Goal: Transaction & Acquisition: Purchase product/service

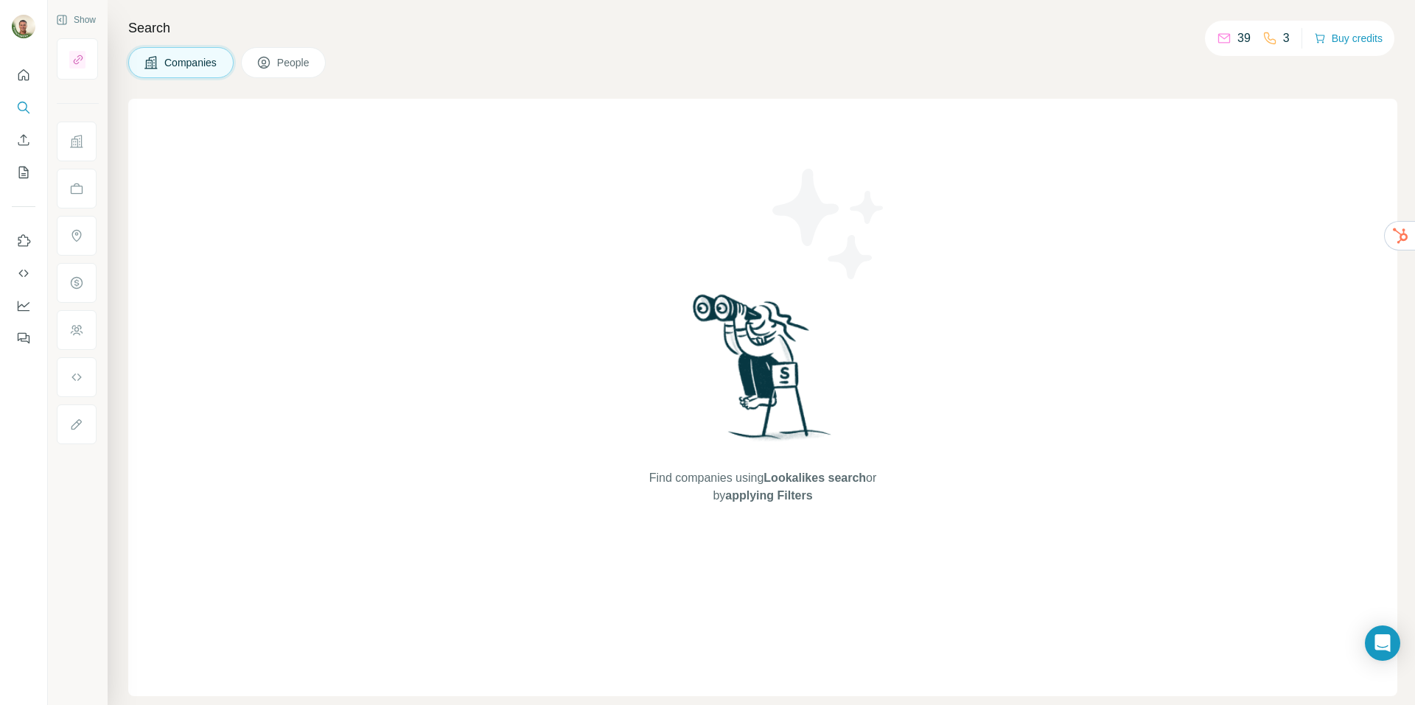
click at [294, 58] on span "People" at bounding box center [294, 62] width 34 height 15
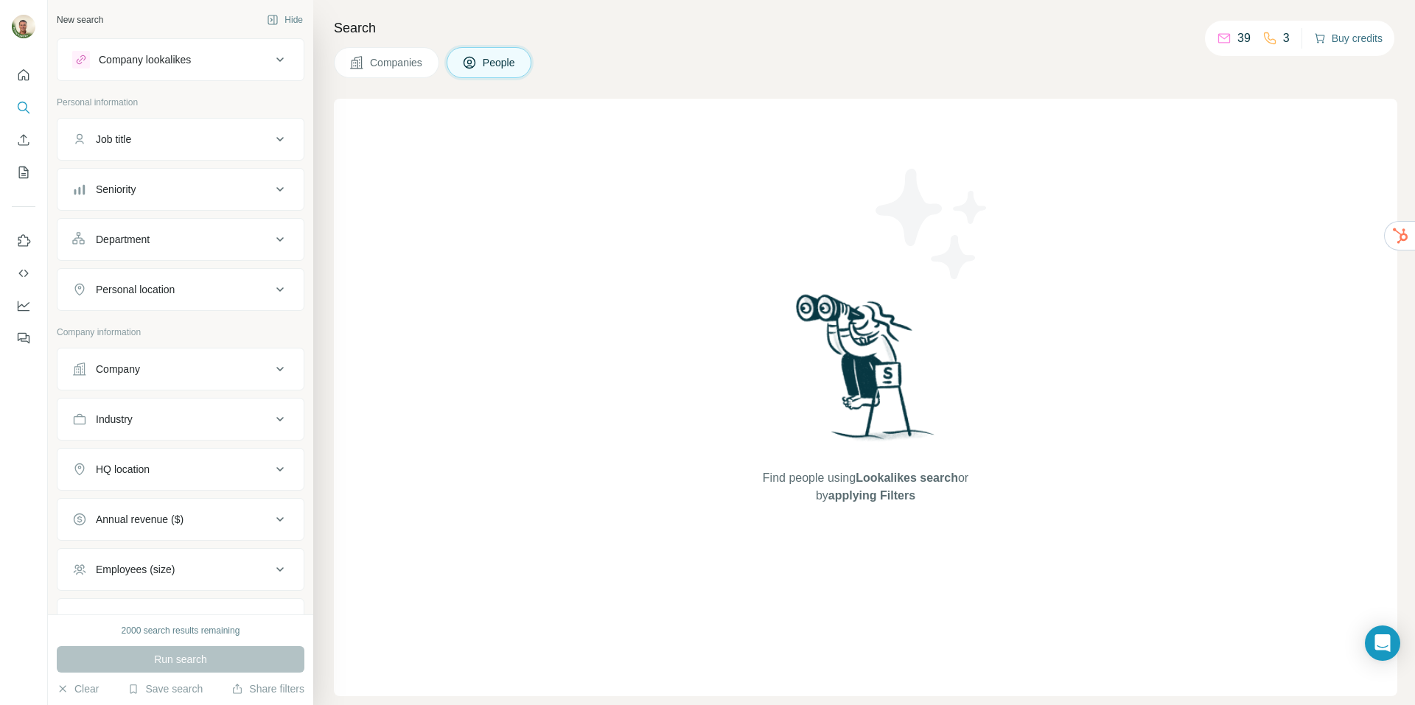
click at [1370, 35] on button "Buy credits" at bounding box center [1348, 38] width 69 height 21
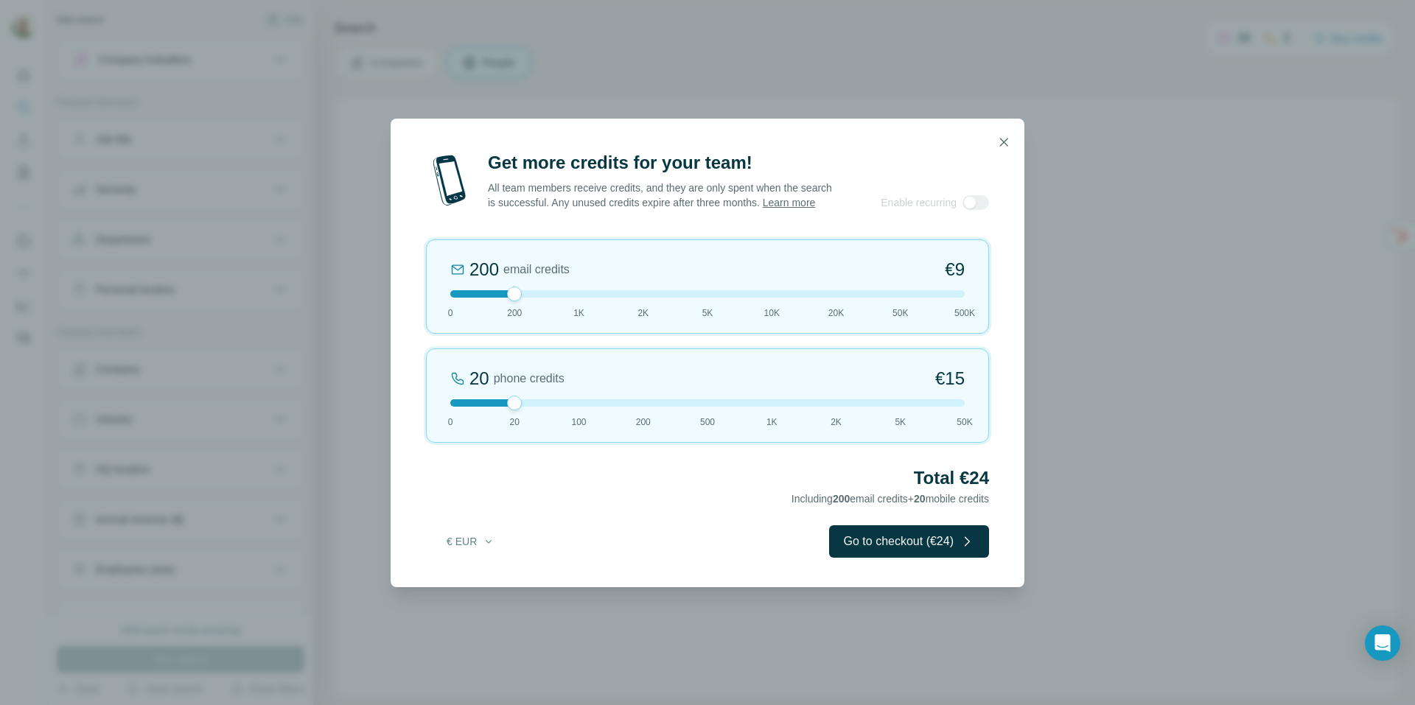
drag, startPoint x: 519, startPoint y: 408, endPoint x: 524, endPoint y: 421, distance: 14.2
click at [524, 421] on div "20 phone credits €[PHONE_NUMBER] 1K 2K 5K 50K" at bounding box center [707, 396] width 563 height 94
drag, startPoint x: 508, startPoint y: 305, endPoint x: 489, endPoint y: 305, distance: 19.2
click at [489, 305] on div "200 email credits €9 0 200 1K 2K 5K 10K 20K 50K 500K" at bounding box center [707, 286] width 563 height 94
click at [1005, 135] on icon "button" at bounding box center [1003, 142] width 15 height 15
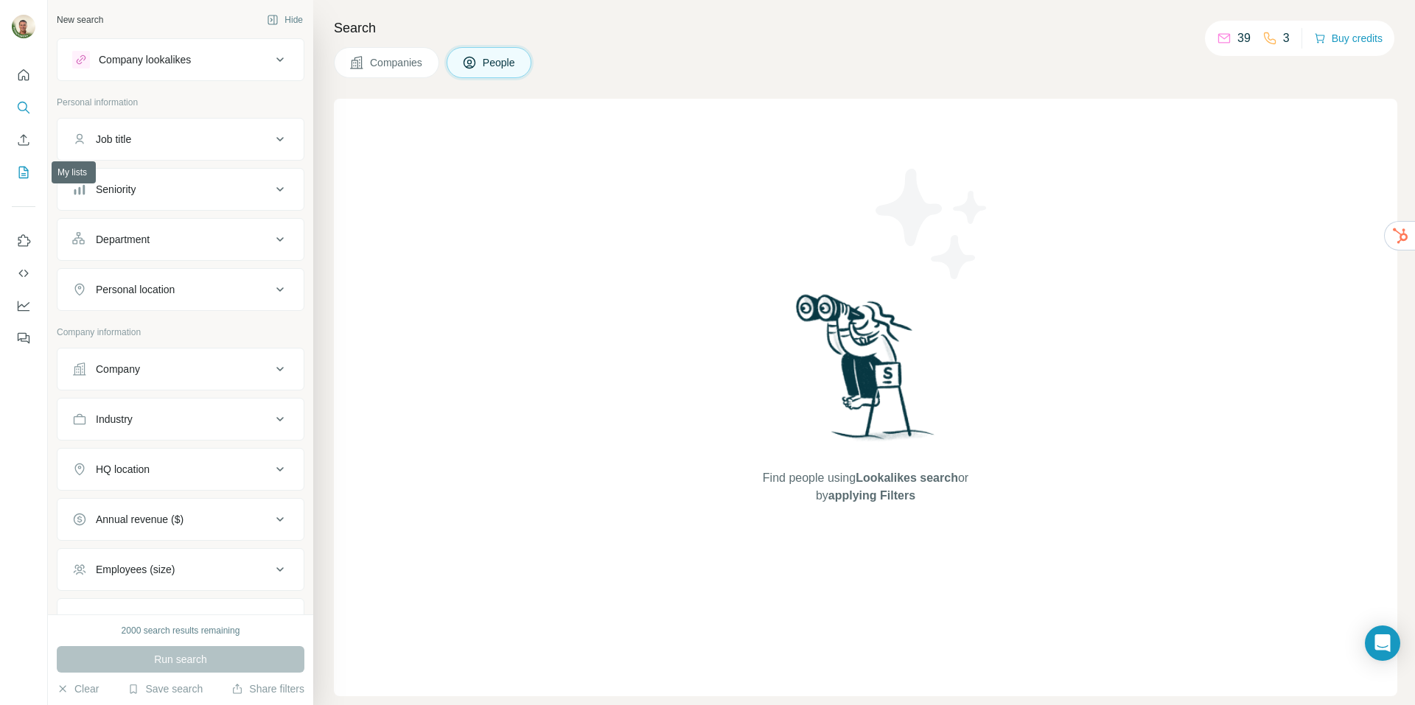
click at [14, 169] on button "My lists" at bounding box center [24, 172] width 24 height 27
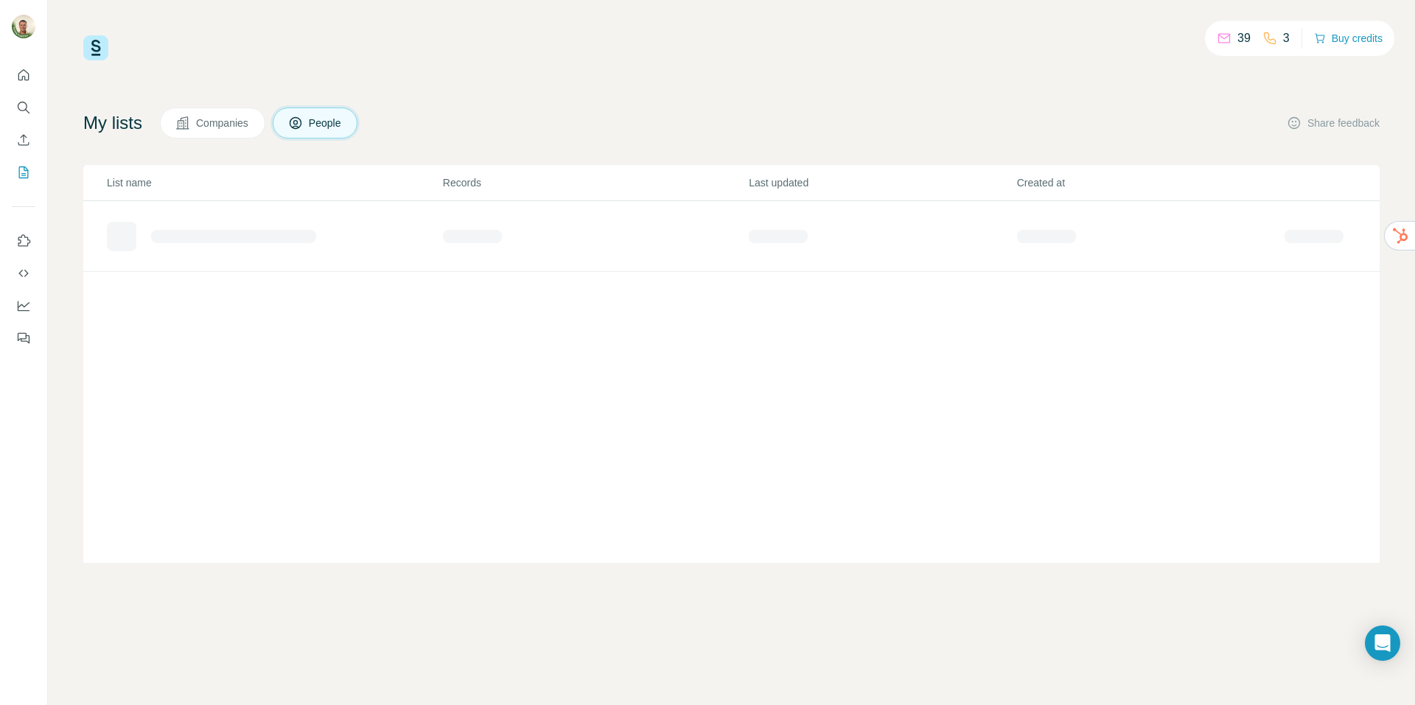
click at [226, 124] on span "Companies" at bounding box center [223, 123] width 54 height 15
click at [343, 118] on span "People" at bounding box center [326, 123] width 34 height 15
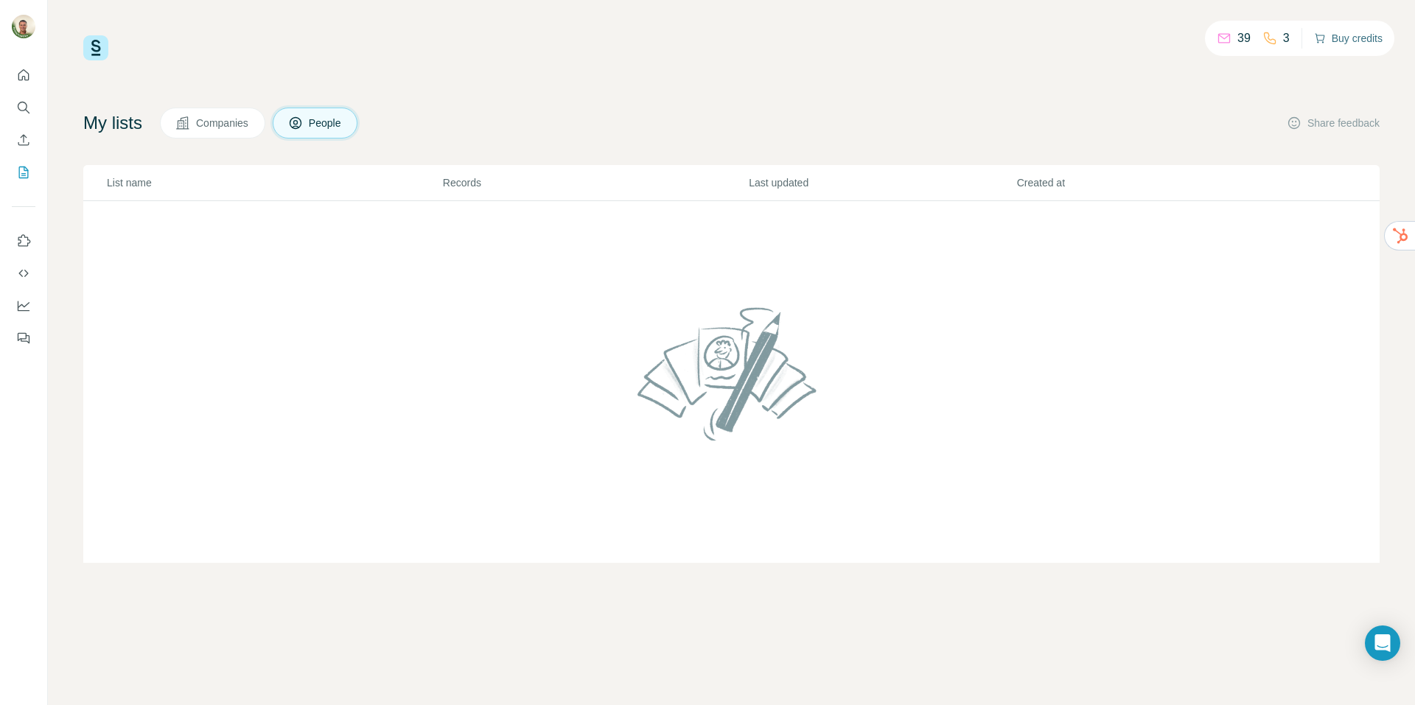
click at [1348, 32] on button "Buy credits" at bounding box center [1348, 38] width 69 height 21
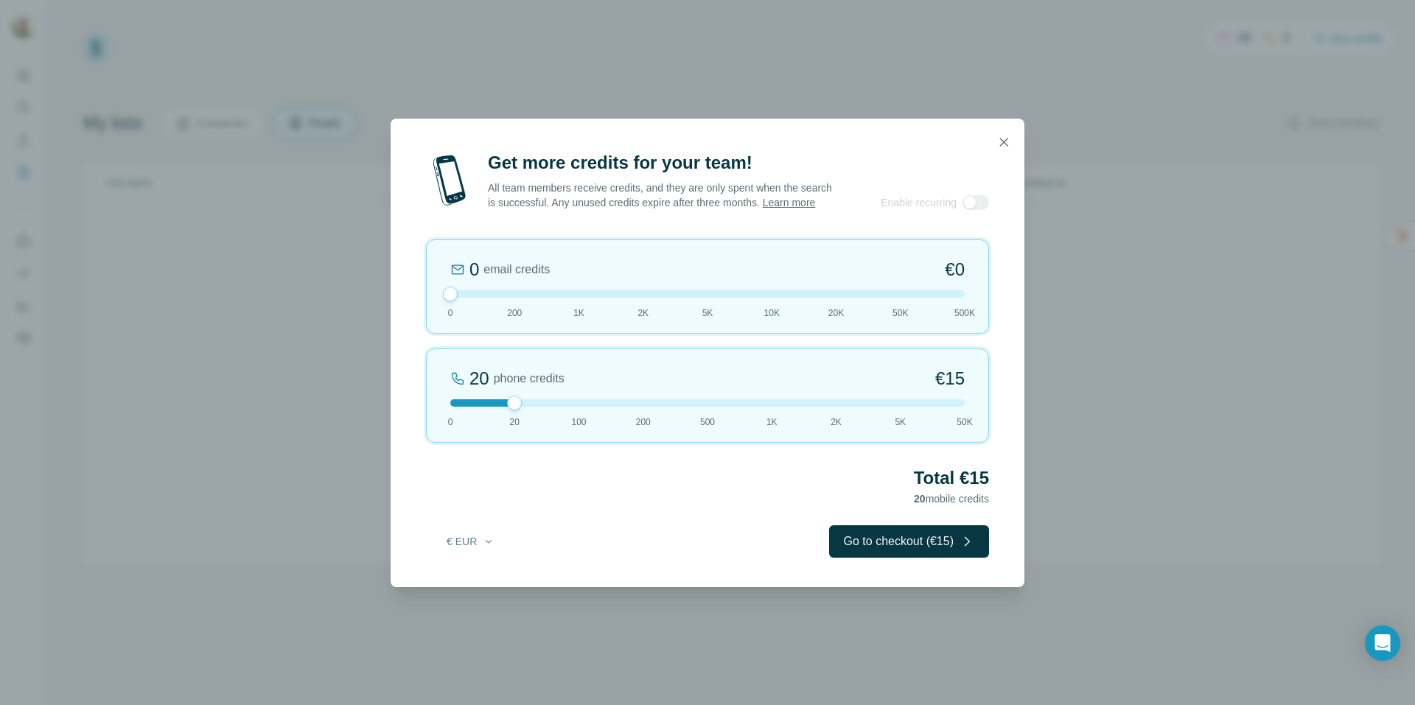
drag, startPoint x: 510, startPoint y: 303, endPoint x: 392, endPoint y: 296, distance: 118.1
click at [392, 296] on div "Get more credits for your team! All team members receive credits, and they are …" at bounding box center [708, 369] width 634 height 436
drag, startPoint x: 515, startPoint y: 402, endPoint x: 575, endPoint y: 410, distance: 60.2
click at [575, 410] on div "20 phone credits €[PHONE_NUMBER] 1K 2K 5K 50K" at bounding box center [707, 396] width 563 height 94
click at [575, 410] on div at bounding box center [579, 403] width 15 height 15
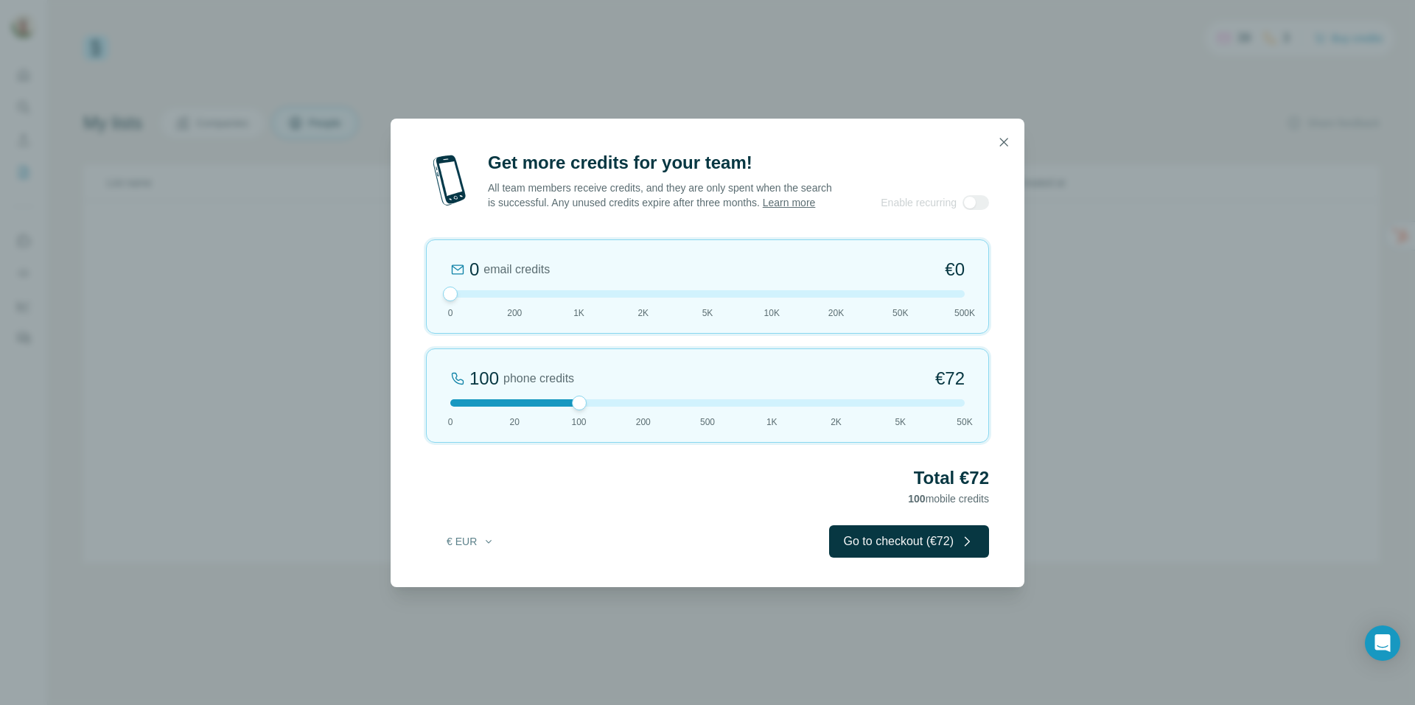
click at [643, 407] on div at bounding box center [707, 402] width 514 height 7
click at [576, 405] on div "200 phone credits 5% Discount €137 0 20 100 200 500 1K 2K 5K 50K" at bounding box center [707, 396] width 563 height 94
click at [1011, 135] on button "button" at bounding box center [1003, 141] width 29 height 29
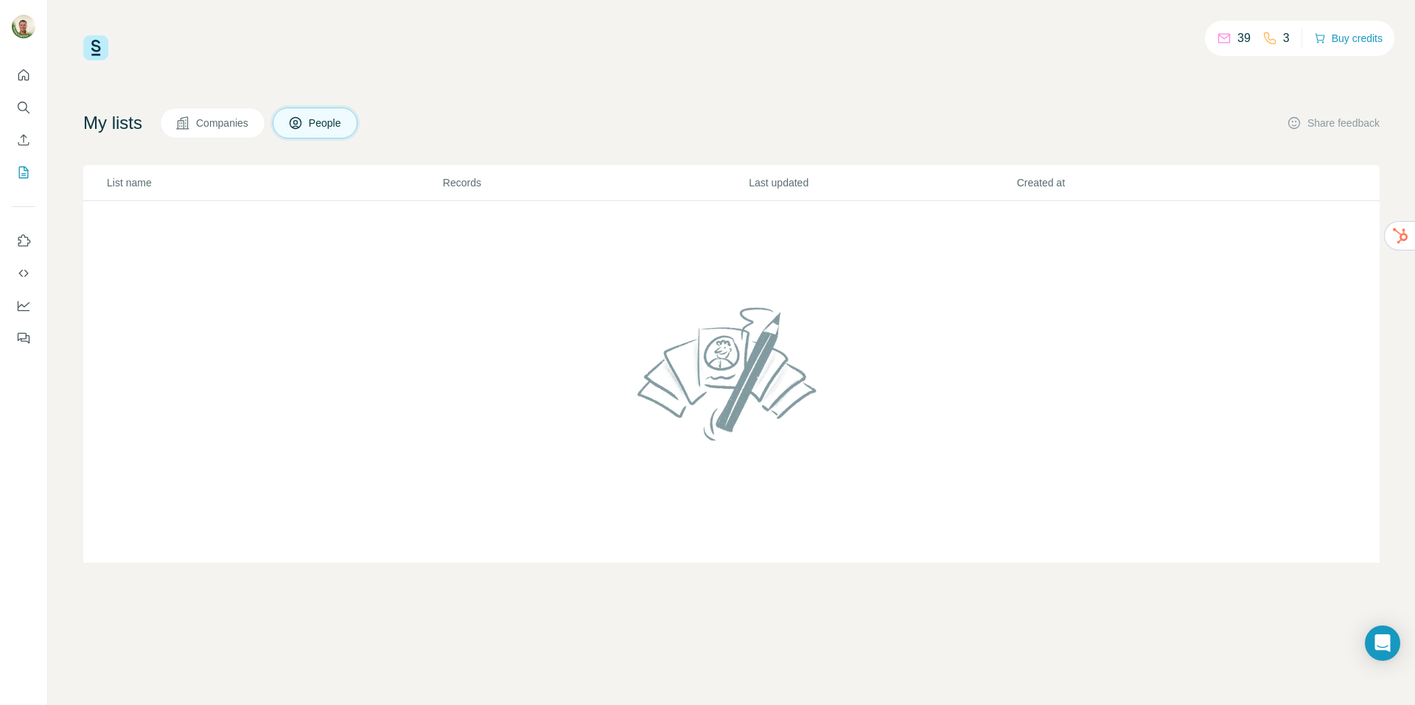
click at [1062, 103] on div "39 3 Buy credits My lists Companies People Share feedback List name Records Las…" at bounding box center [731, 299] width 1296 height 528
click at [1268, 36] on icon at bounding box center [1269, 38] width 15 height 15
click at [1283, 36] on p "3" at bounding box center [1286, 38] width 7 height 18
click at [868, 85] on div "39 3 Buy credits My lists Companies People Share feedback List name Records Las…" at bounding box center [731, 299] width 1296 height 528
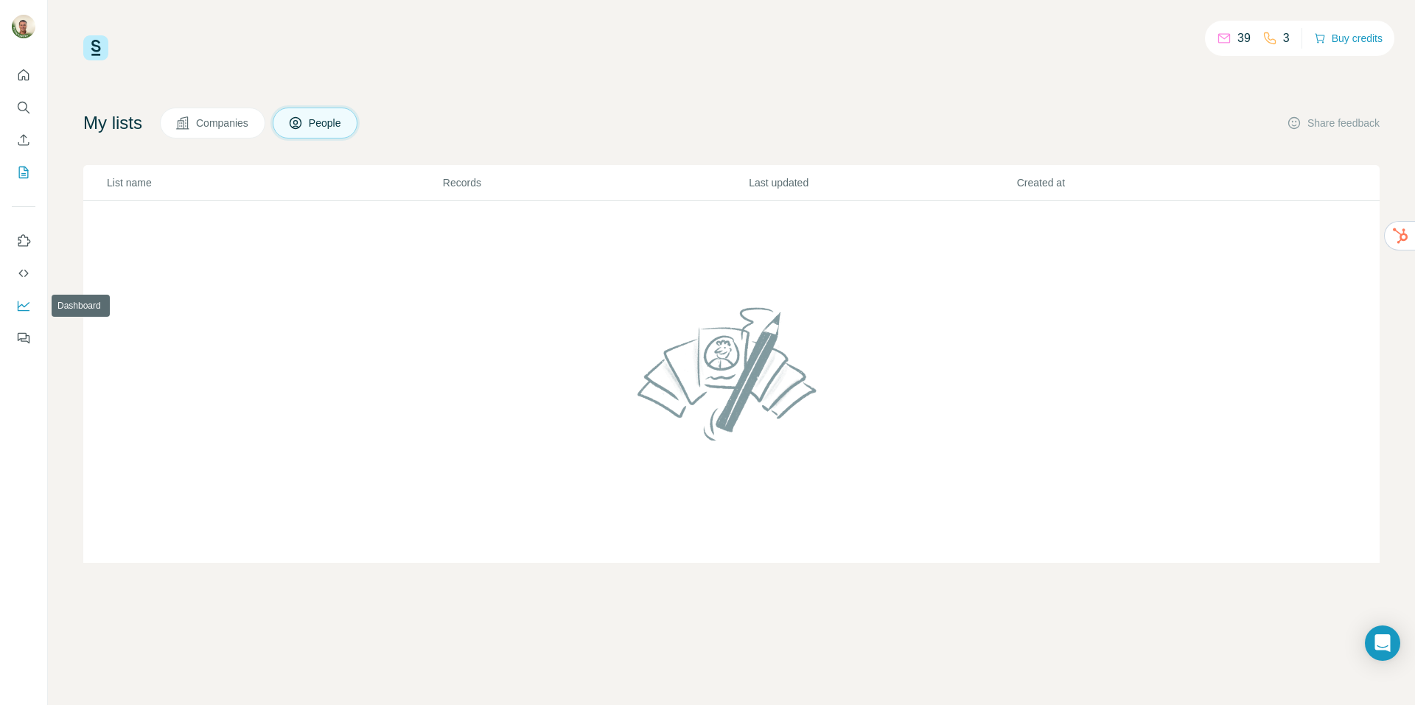
click at [21, 307] on icon "Dashboard" at bounding box center [23, 305] width 15 height 15
click at [18, 175] on icon "My lists" at bounding box center [23, 172] width 15 height 15
